Goal: Task Accomplishment & Management: Manage account settings

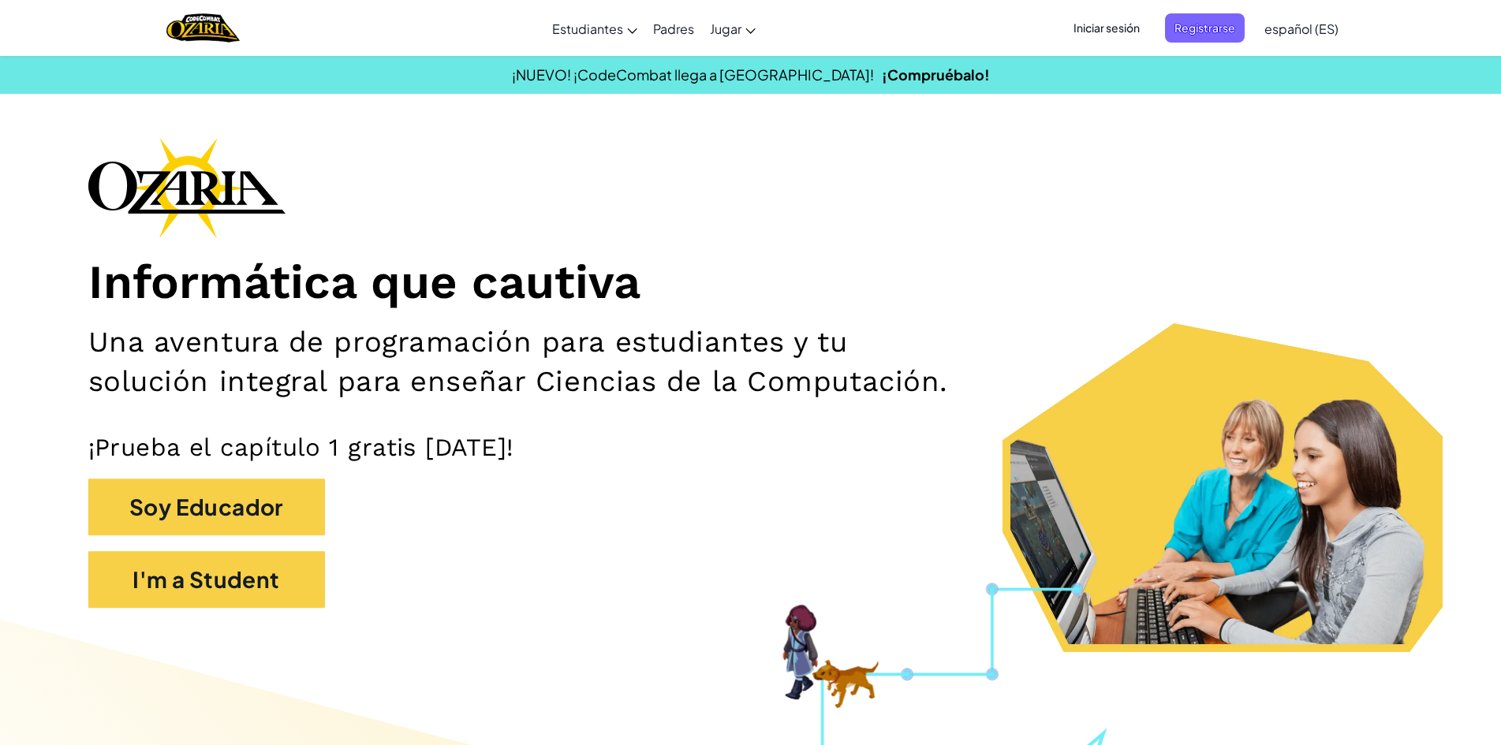
click at [1066, 21] on span "Iniciar sesión" at bounding box center [1106, 27] width 85 height 29
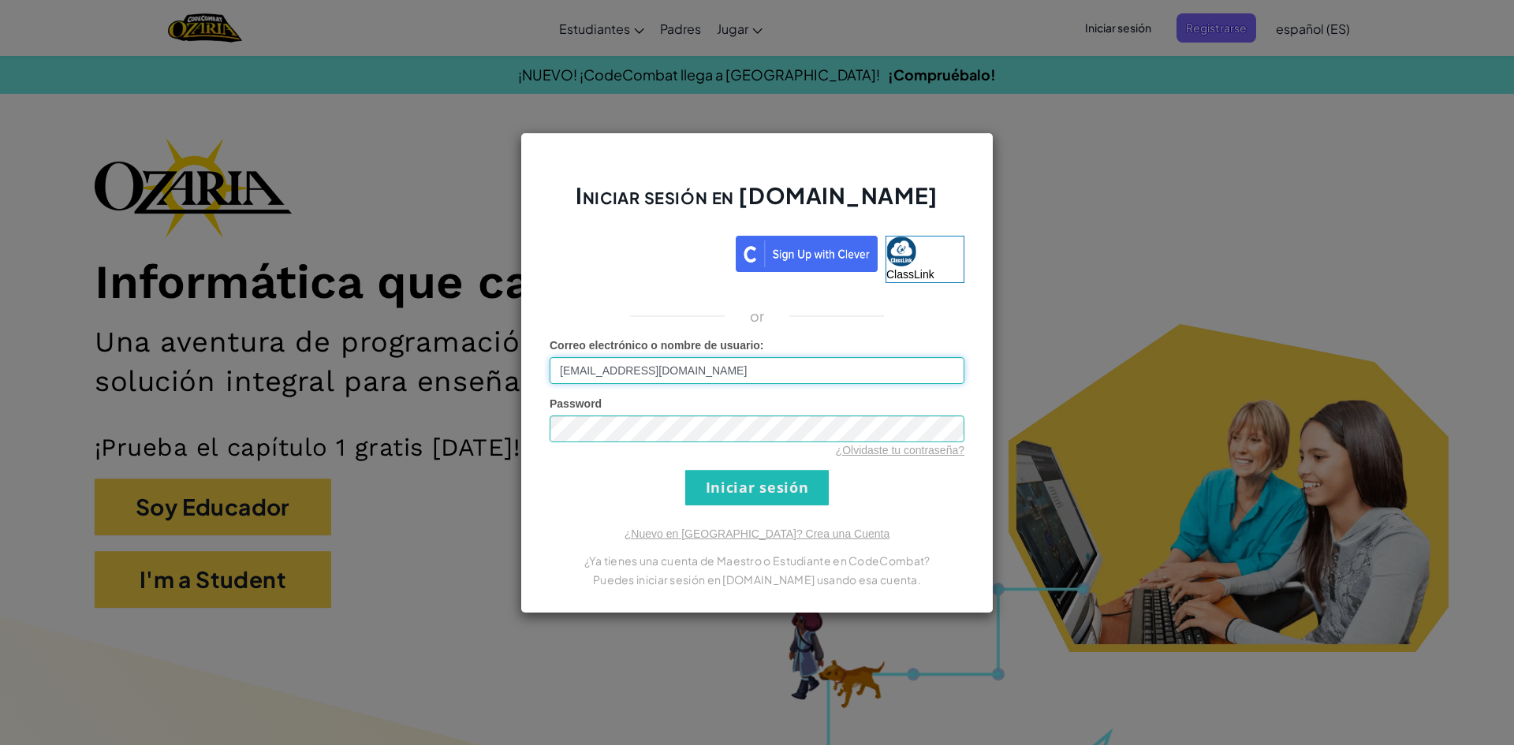
type input "[EMAIL_ADDRESS][DOMAIN_NAME]"
click at [795, 481] on input "Iniciar sesión" at bounding box center [757, 487] width 144 height 35
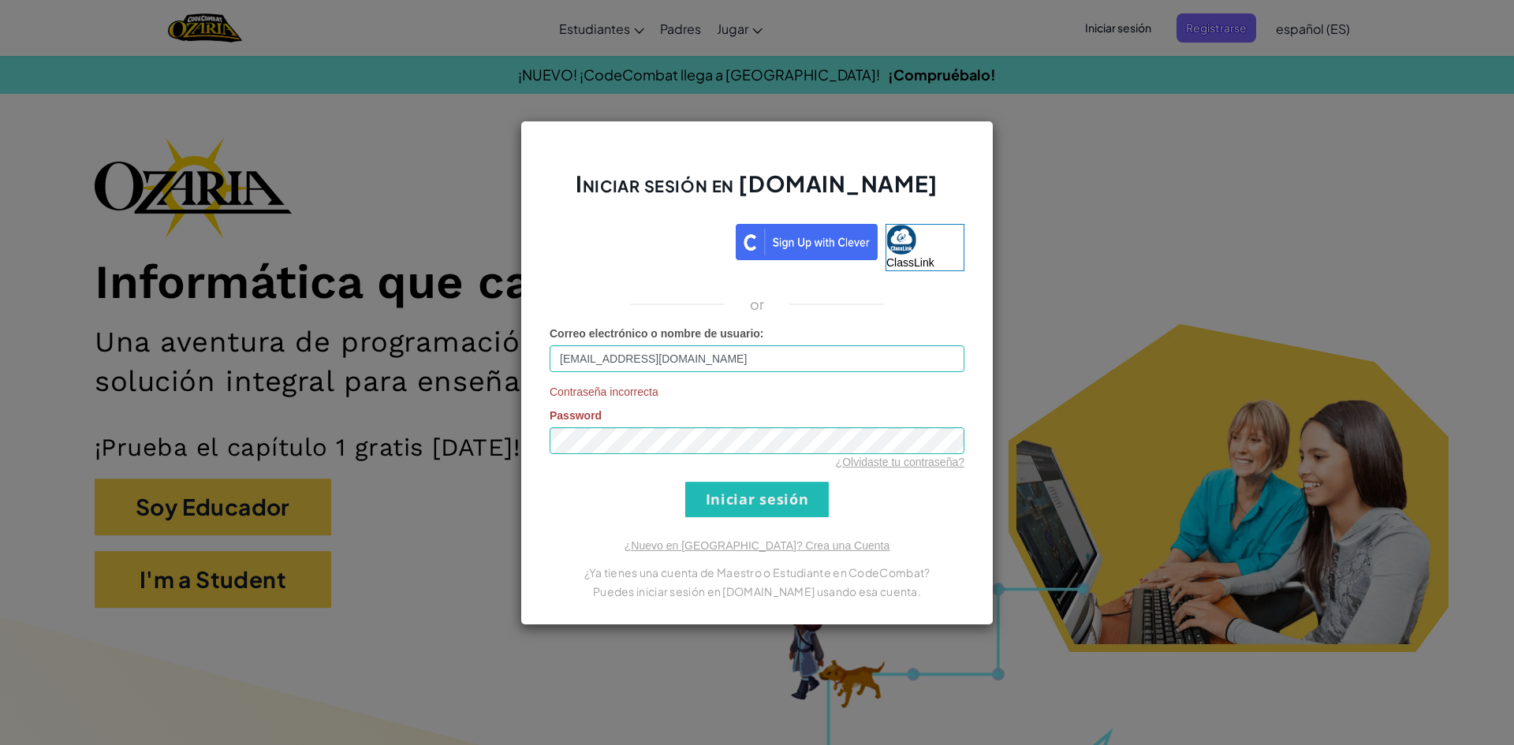
click at [764, 424] on div "Contraseña incorrecta Password ¿Olvidaste tu contraseña?" at bounding box center [757, 427] width 415 height 86
click at [584, 427] on div "Contraseña incorrecta Password ¿Olvidaste tu contraseña?" at bounding box center [757, 427] width 415 height 86
click at [711, 513] on input "Iniciar sesión" at bounding box center [757, 499] width 144 height 35
